Goal: Information Seeking & Learning: Learn about a topic

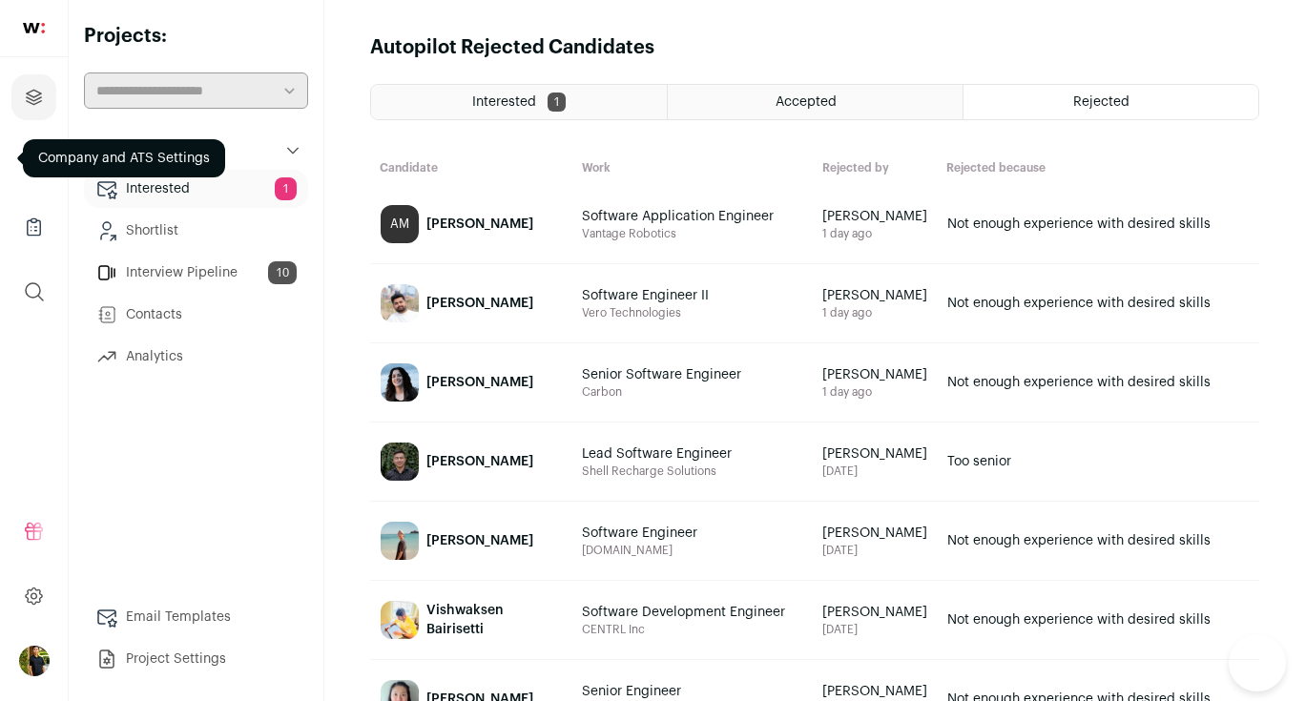
scroll to position [597, 0]
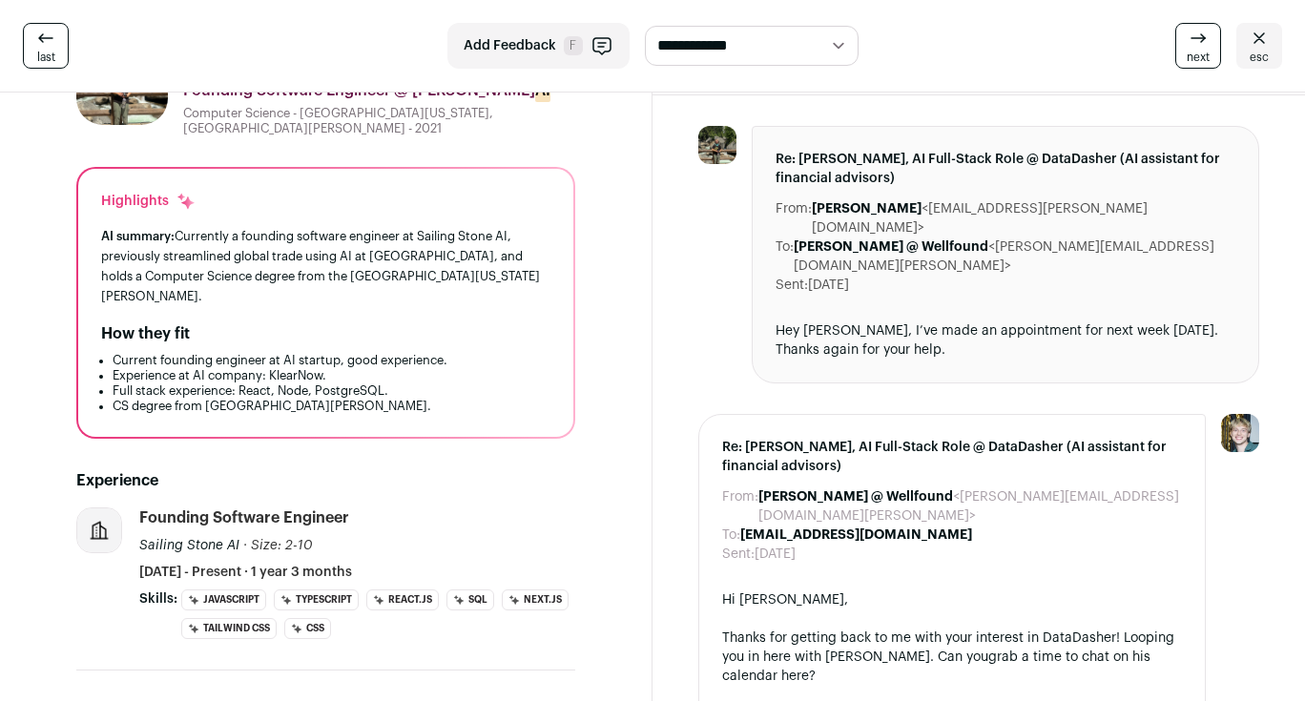
scroll to position [105, 0]
drag, startPoint x: 81, startPoint y: 184, endPoint x: 393, endPoint y: 372, distance: 364.2
click at [393, 372] on div "Highlights AI summary: Currently a founding software engineer at Sailing Stone …" at bounding box center [325, 303] width 495 height 268
click at [393, 399] on li "CS degree from UC Santa Cruz." at bounding box center [332, 406] width 438 height 15
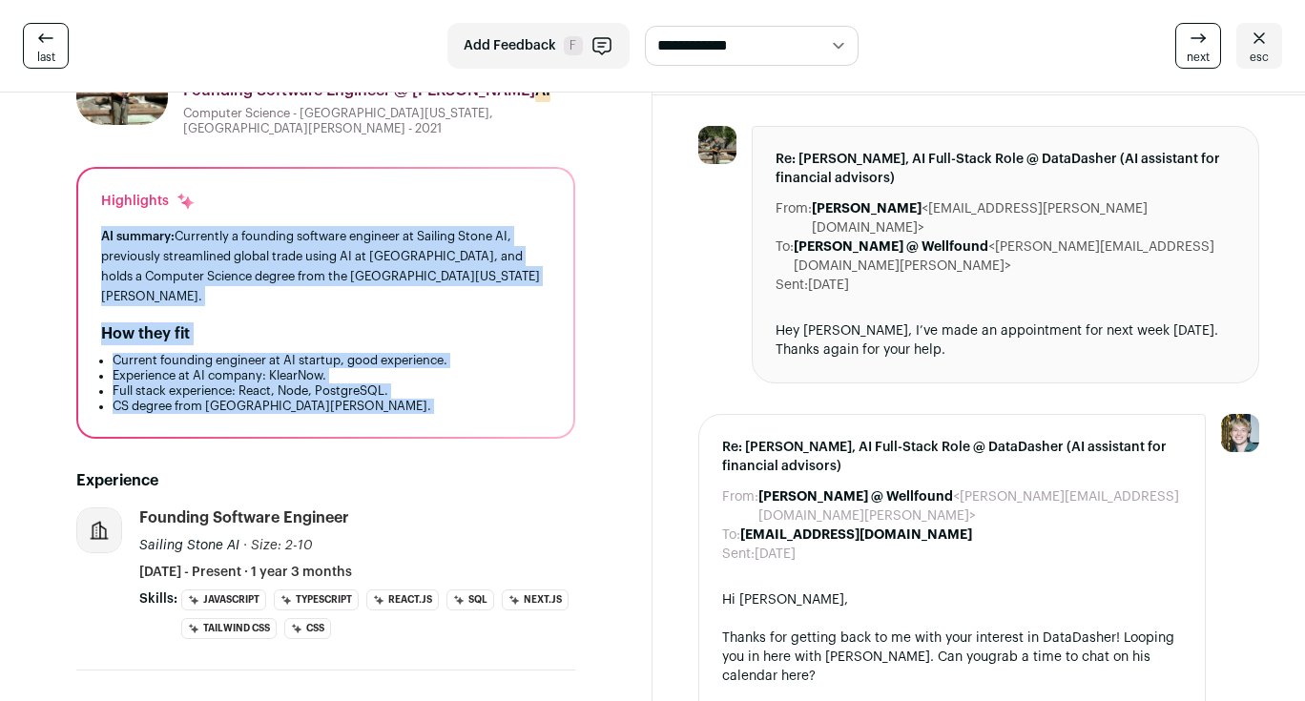
drag, startPoint x: 393, startPoint y: 372, endPoint x: 99, endPoint y: 226, distance: 328.1
click at [99, 226] on div "Highlights AI summary: Currently a founding software engineer at Sailing Stone …" at bounding box center [325, 303] width 495 height 268
drag, startPoint x: 99, startPoint y: 226, endPoint x: 304, endPoint y: 377, distance: 254.5
click at [304, 377] on div "Highlights AI summary: Currently a founding software engineer at Sailing Stone …" at bounding box center [325, 303] width 495 height 268
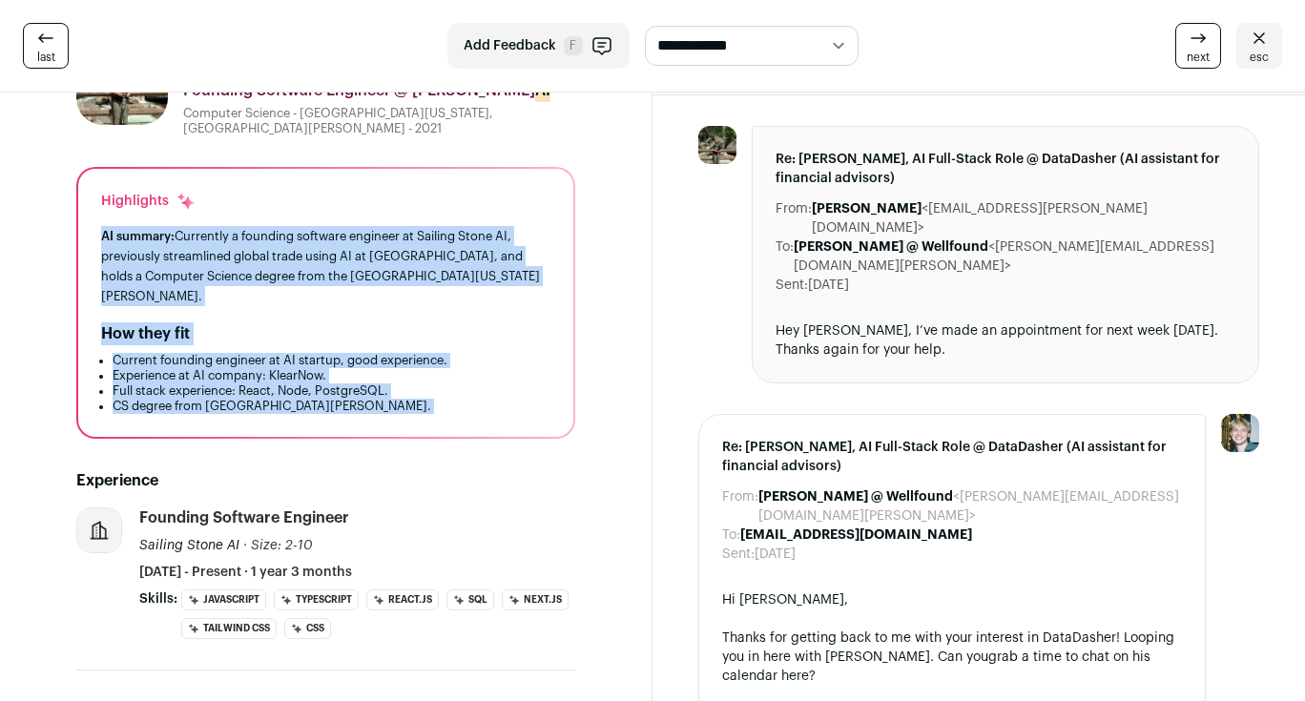
click at [304, 399] on li "CS degree from UC Santa Cruz." at bounding box center [332, 406] width 438 height 15
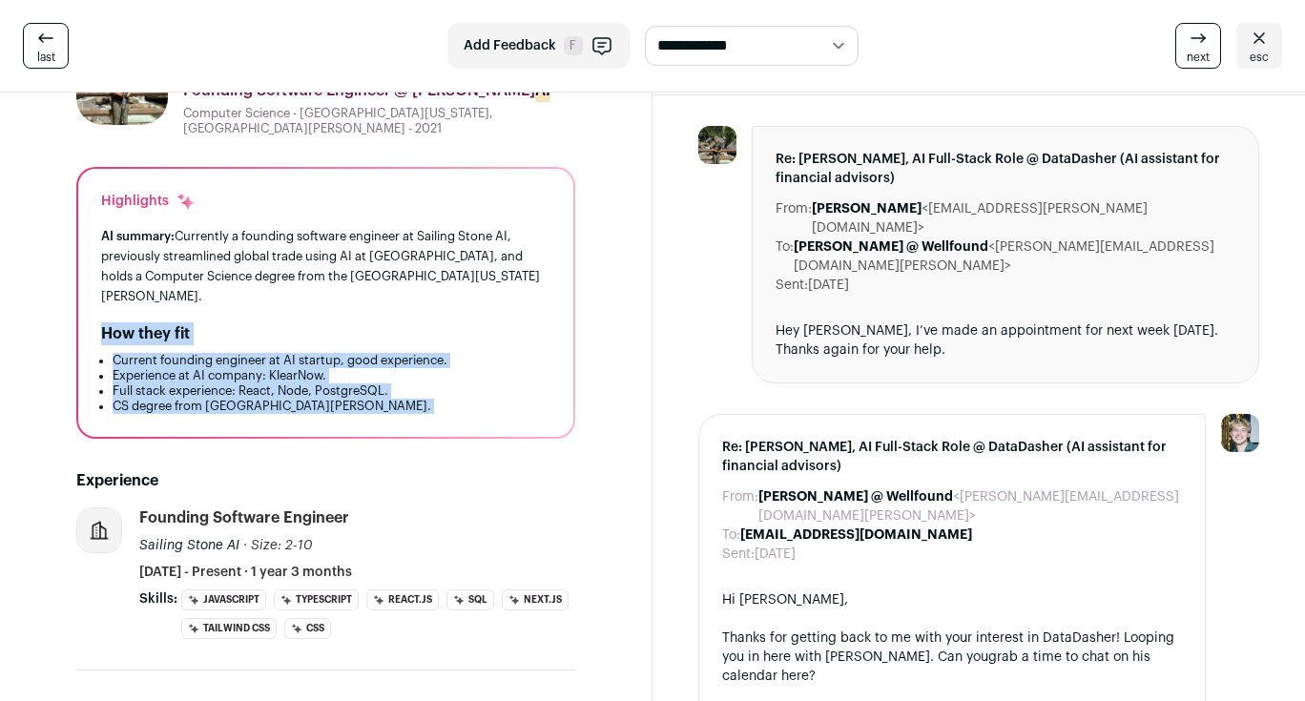
drag, startPoint x: 304, startPoint y: 377, endPoint x: 92, endPoint y: 301, distance: 225.7
click at [92, 301] on div "Highlights AI summary: Currently a founding software engineer at Sailing Stone …" at bounding box center [325, 303] width 495 height 268
drag, startPoint x: 92, startPoint y: 301, endPoint x: 324, endPoint y: 371, distance: 243.0
click at [324, 371] on div "Highlights AI summary: Currently a founding software engineer at Sailing Stone …" at bounding box center [325, 303] width 495 height 268
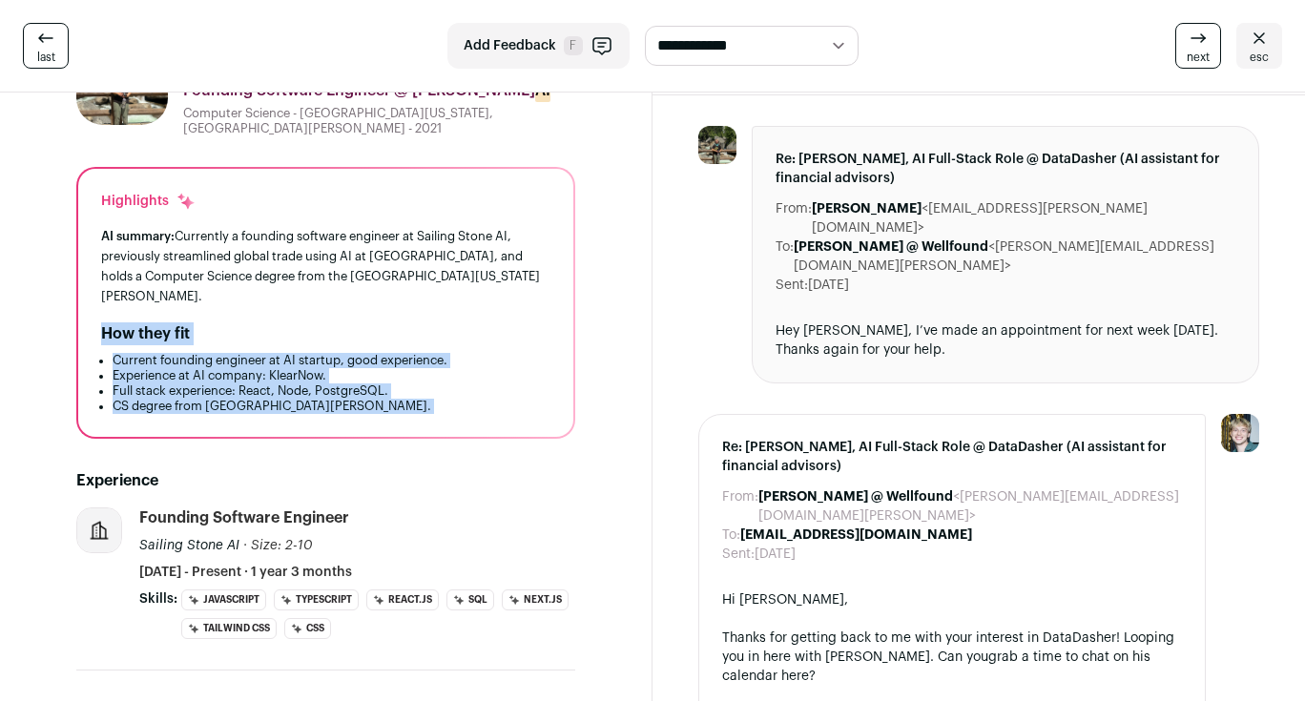
click at [324, 399] on li "CS degree from UC Santa Cruz." at bounding box center [332, 406] width 438 height 15
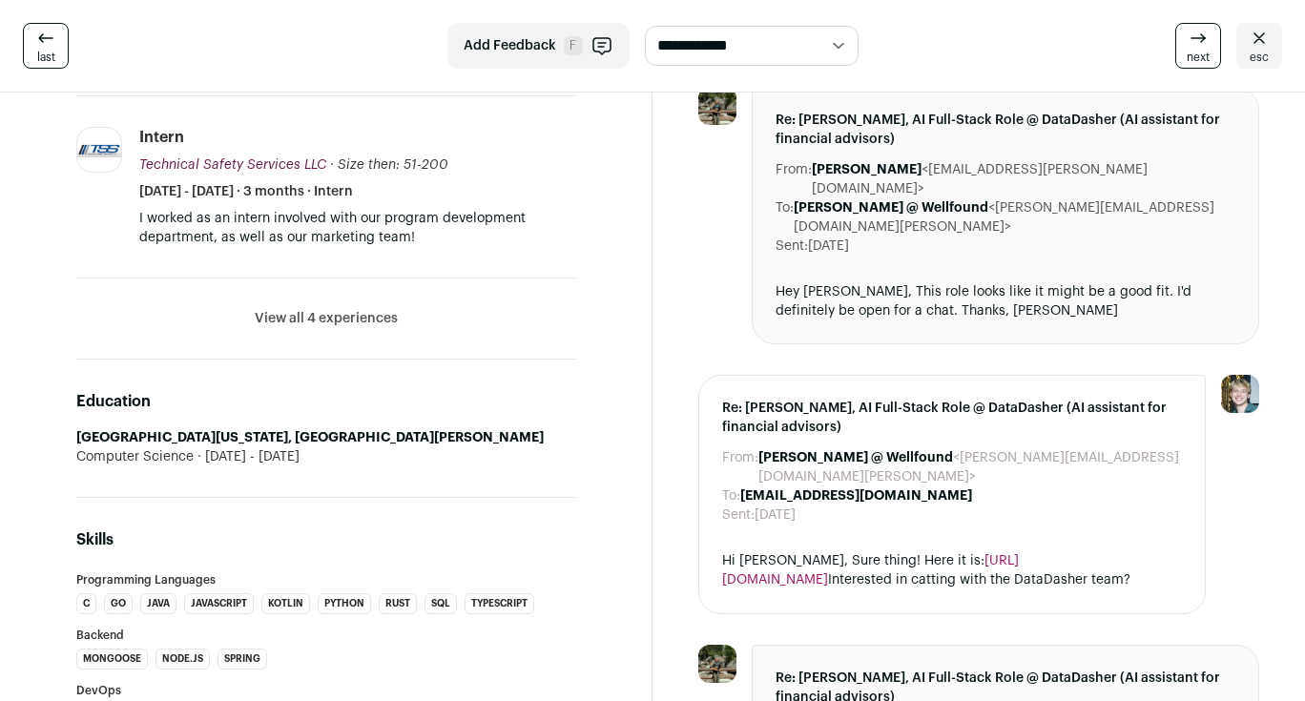
scroll to position [872, 0]
click at [324, 310] on button "View all 4 experiences" at bounding box center [326, 319] width 143 height 19
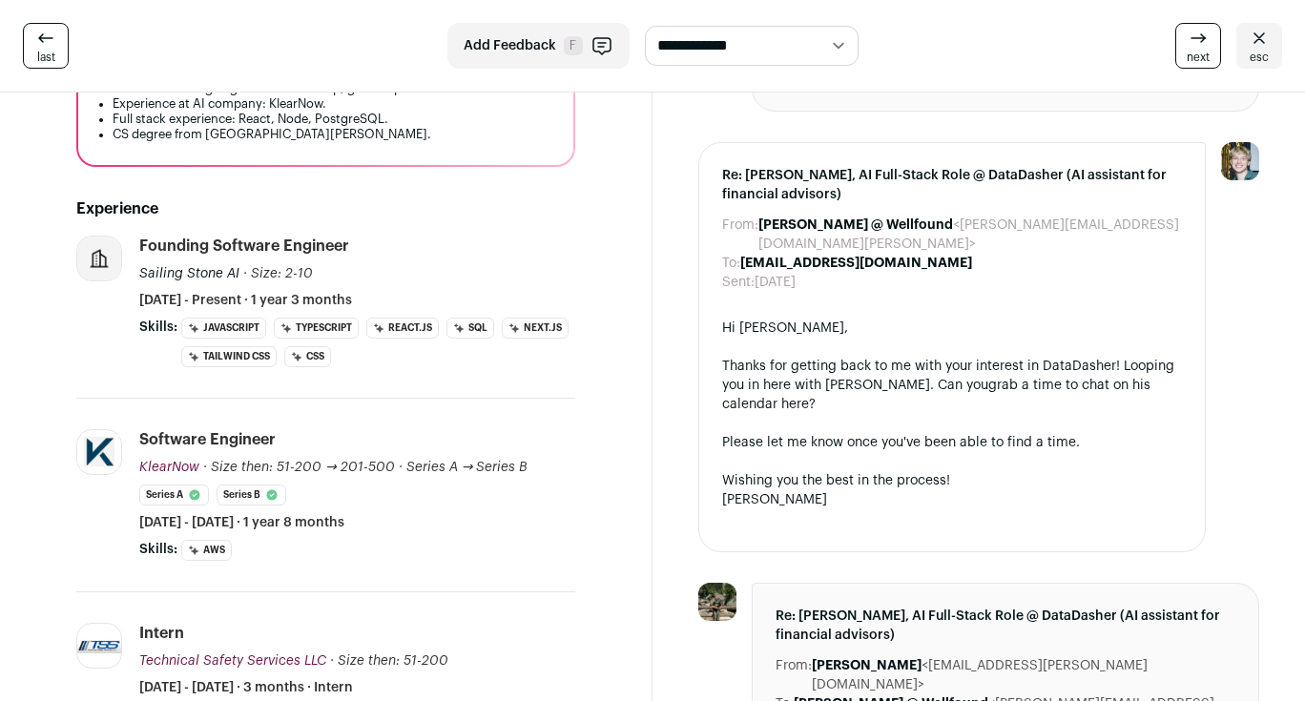
scroll to position [0, 0]
